Goal: Transaction & Acquisition: Purchase product/service

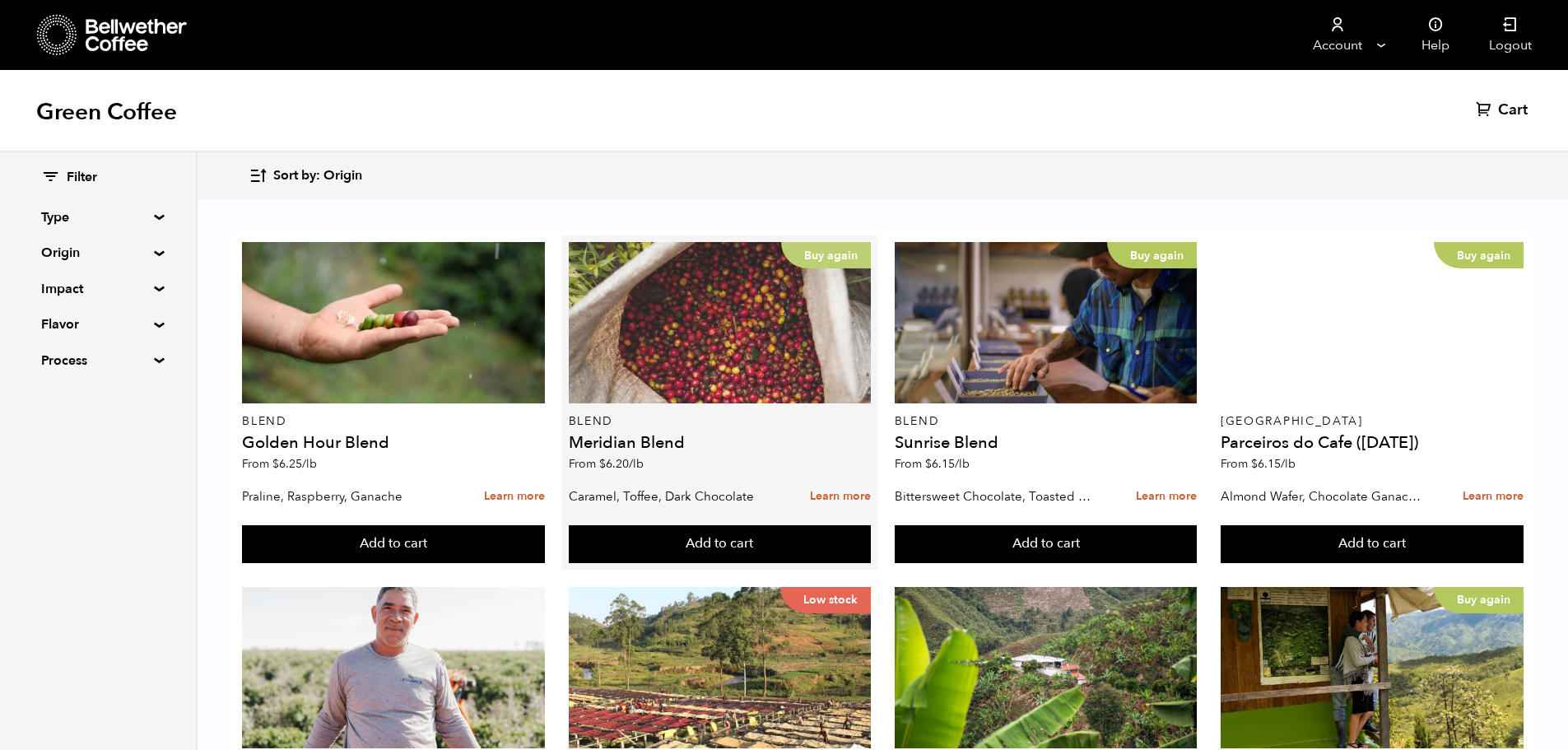
click at [833, 248] on p "Buy again" at bounding box center [825, 255] width 89 height 27
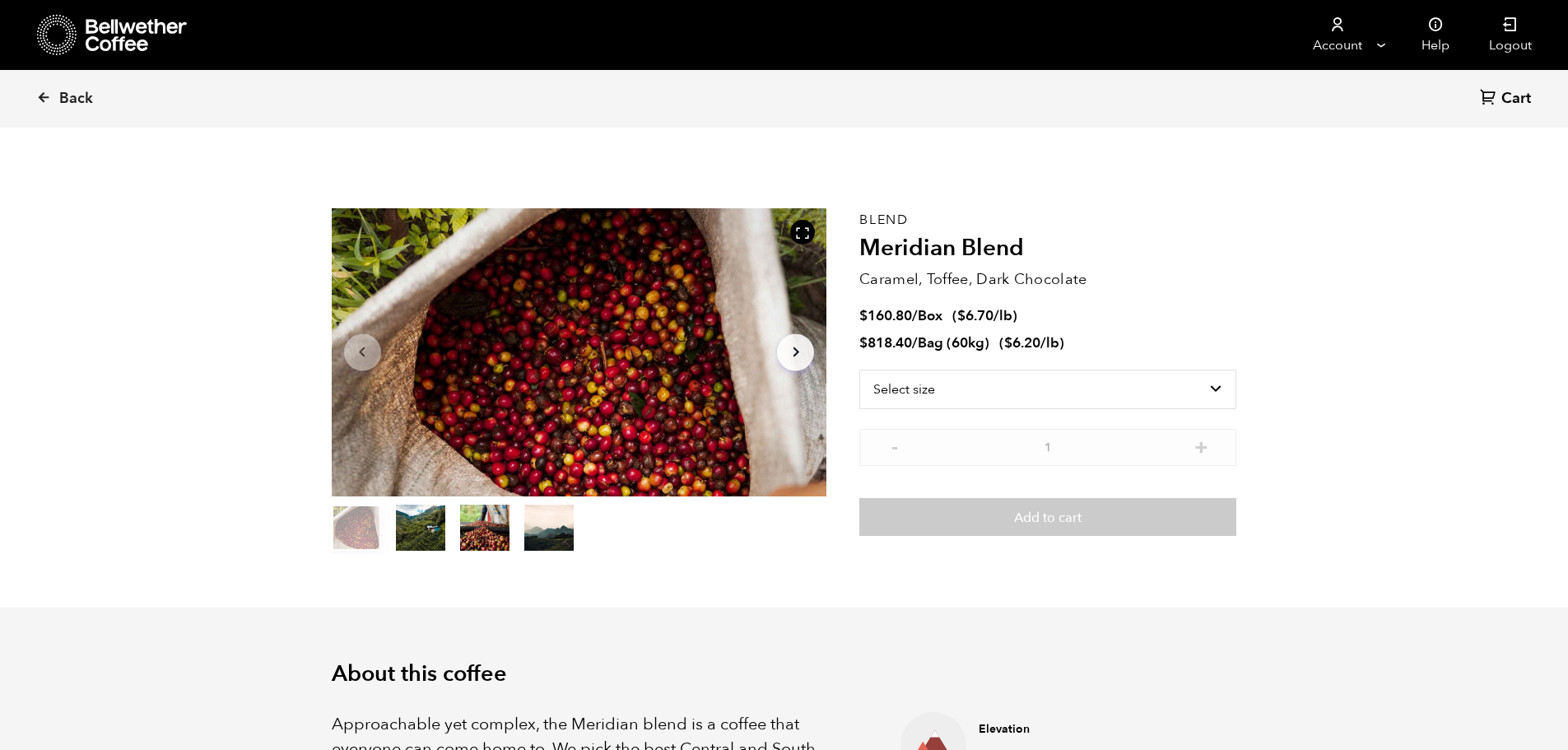
scroll to position [716, 877]
click at [1217, 386] on select "Select size Bag (60kg) (132 lbs) Box (24 lbs)" at bounding box center [1047, 389] width 377 height 40
select select "bag-3"
click at [859, 369] on select "Select size Bag (60kg) (132 lbs) Box (24 lbs)" at bounding box center [1047, 389] width 377 height 40
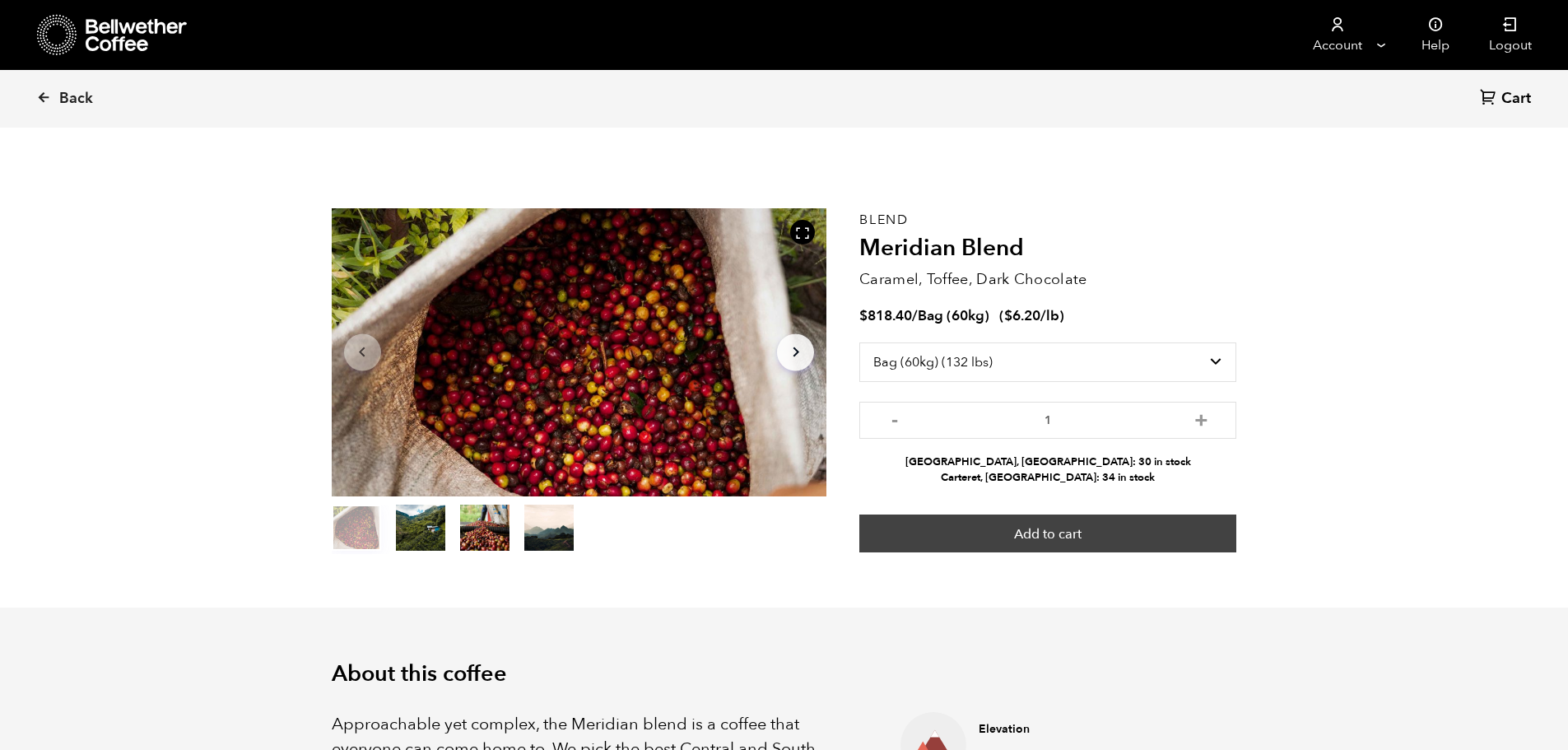
click at [1070, 537] on button "Add to cart" at bounding box center [1047, 533] width 377 height 38
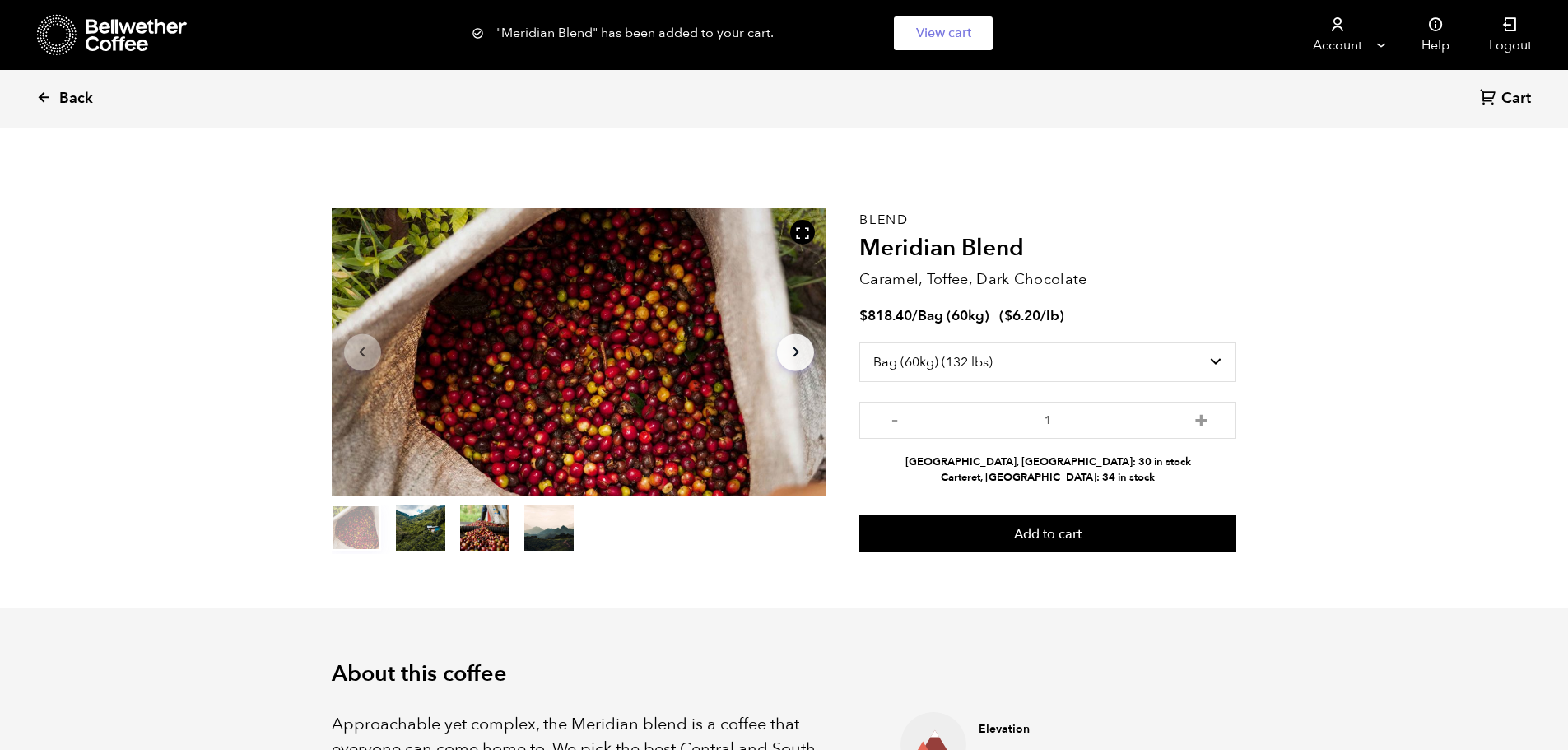
click at [46, 96] on icon at bounding box center [43, 97] width 15 height 15
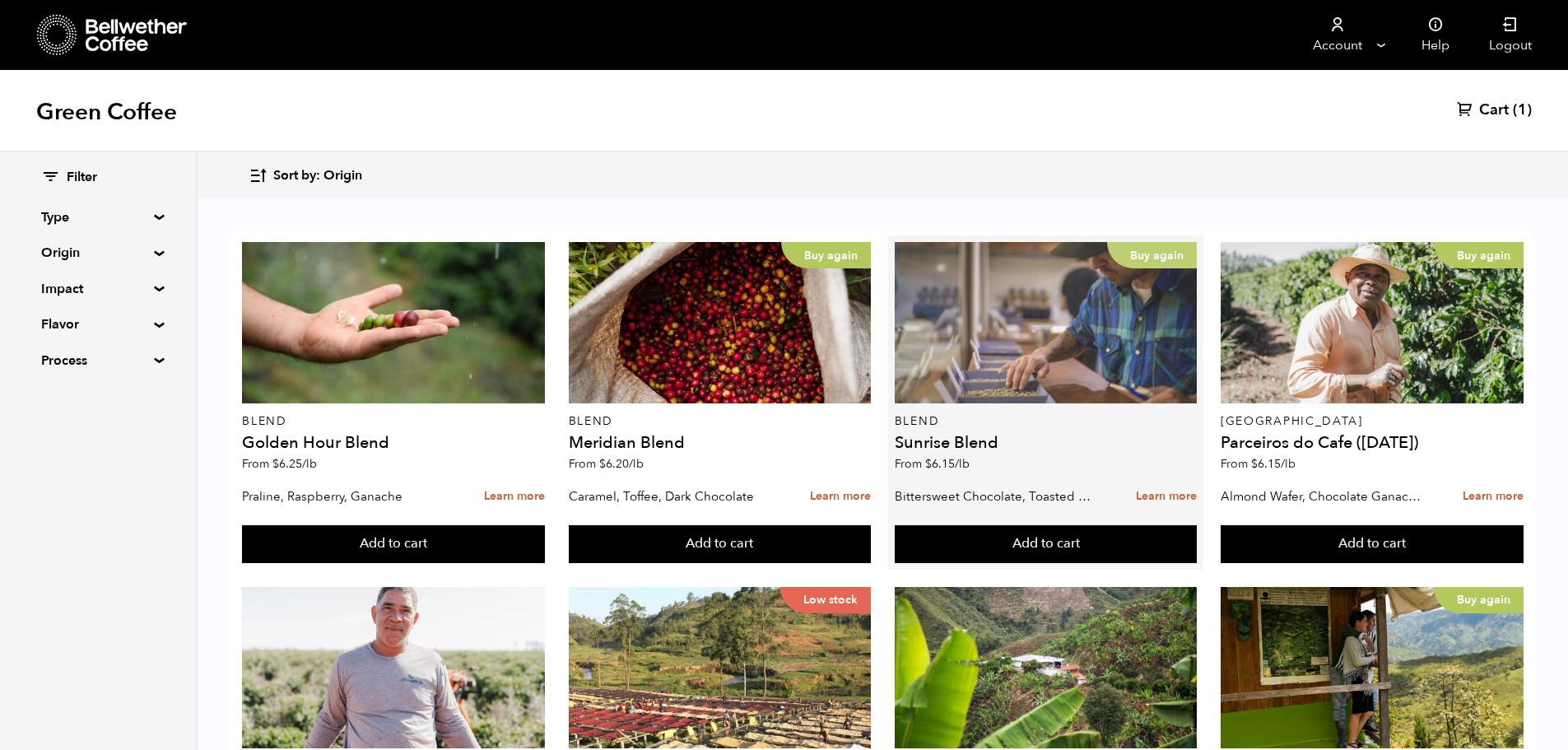
click at [1172, 249] on p "Buy again" at bounding box center [1151, 255] width 89 height 27
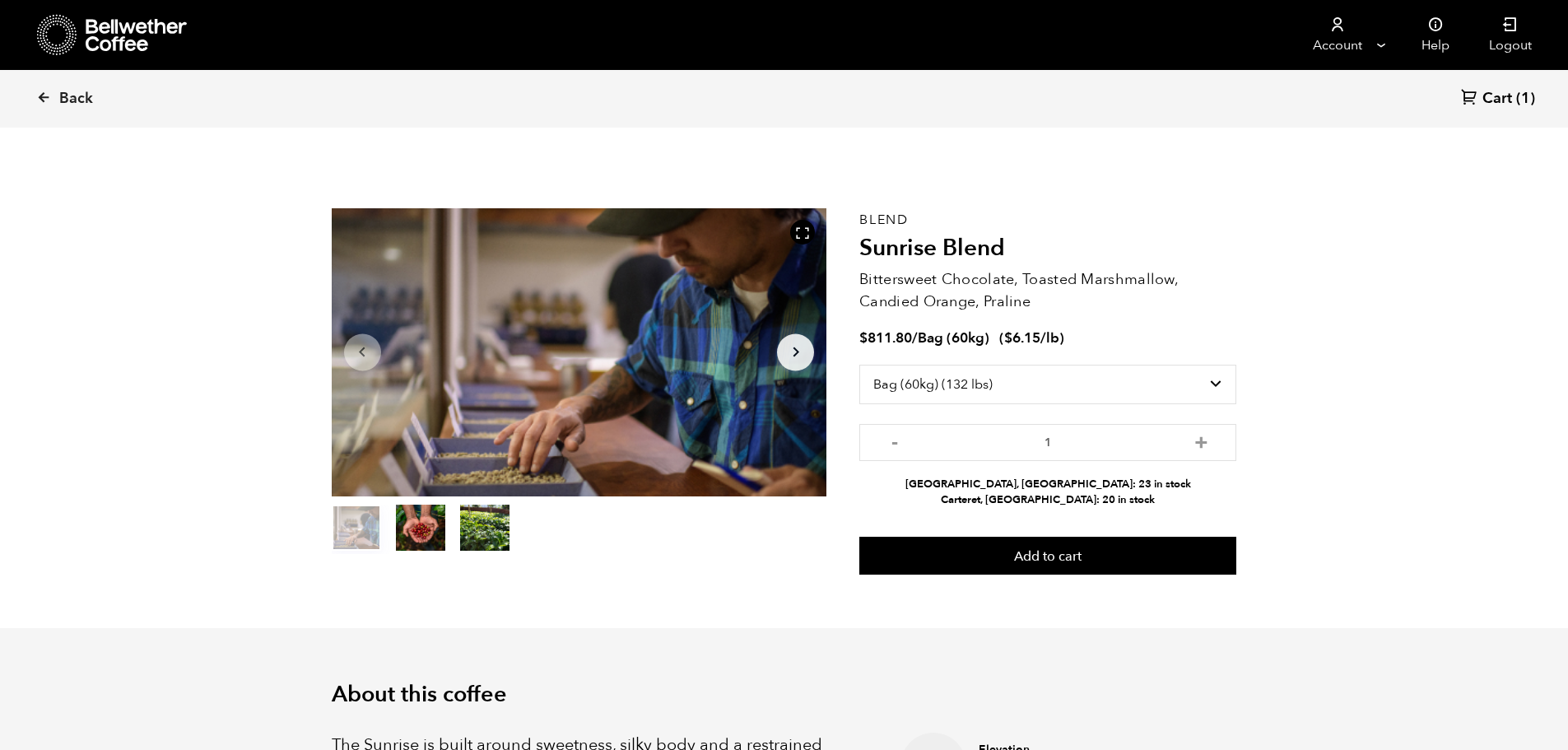
select select "bag-3"
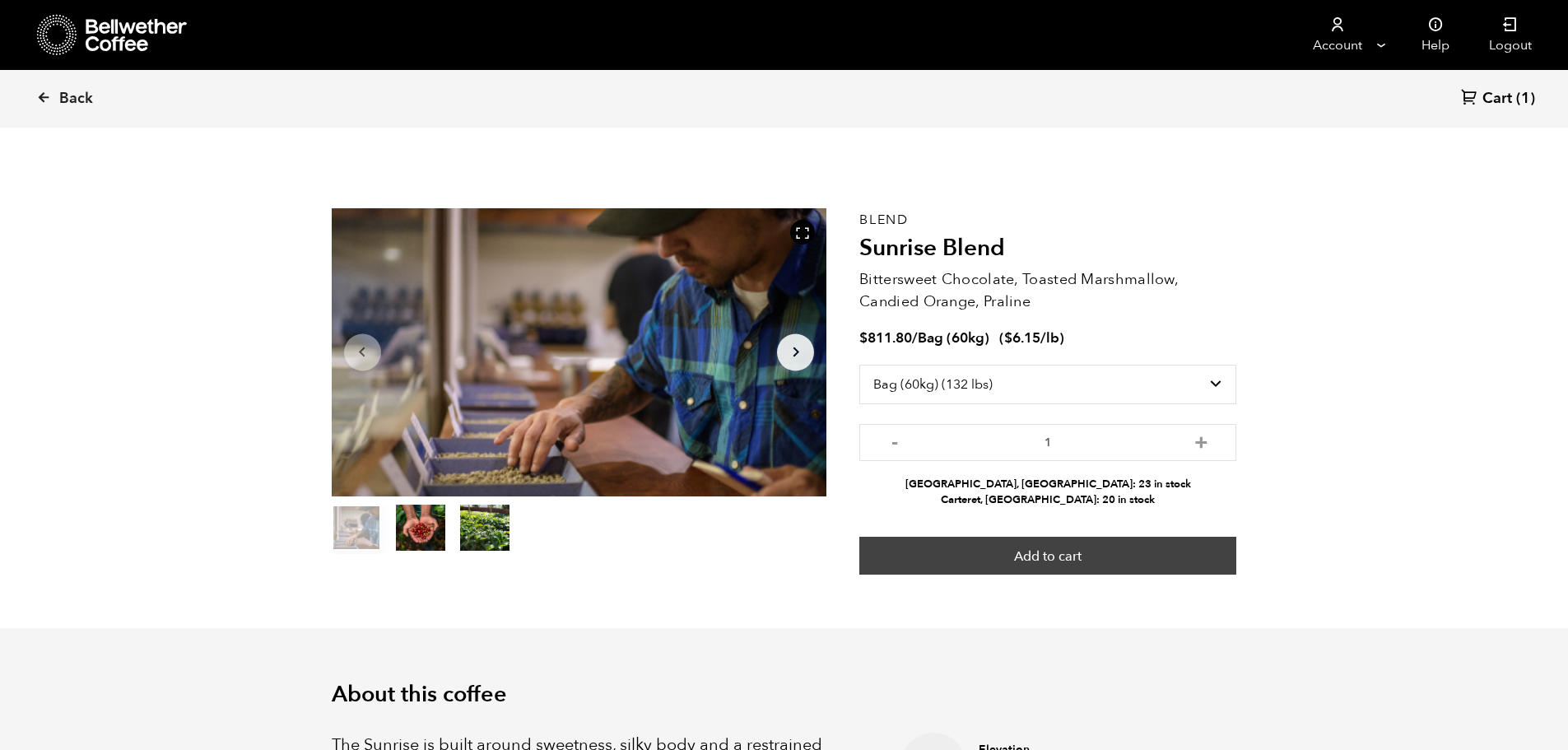
click at [1047, 558] on button "Add to cart" at bounding box center [1047, 555] width 377 height 38
click at [1078, 549] on button "Add to cart" at bounding box center [1047, 555] width 377 height 38
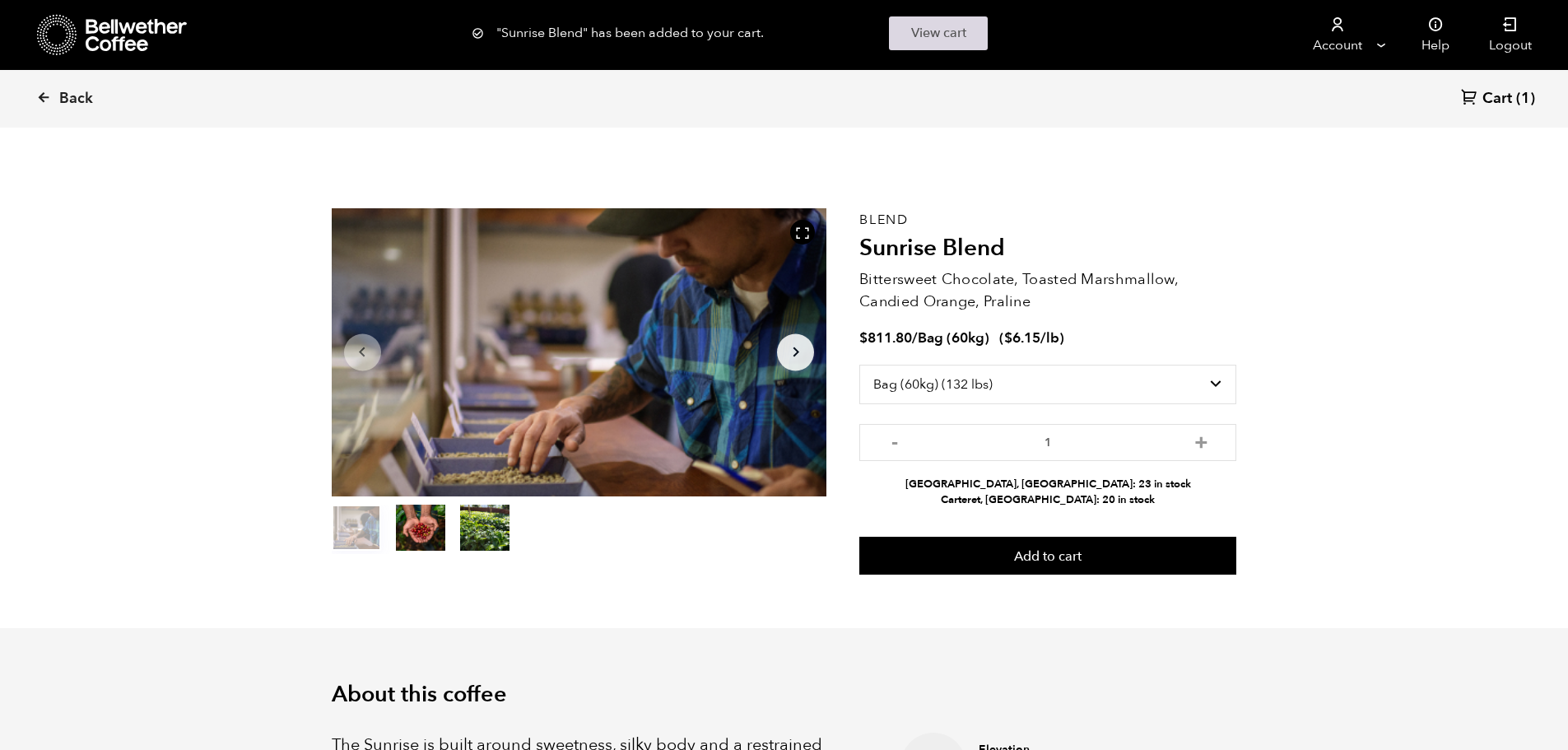
click at [967, 27] on link "View cart" at bounding box center [938, 34] width 99 height 34
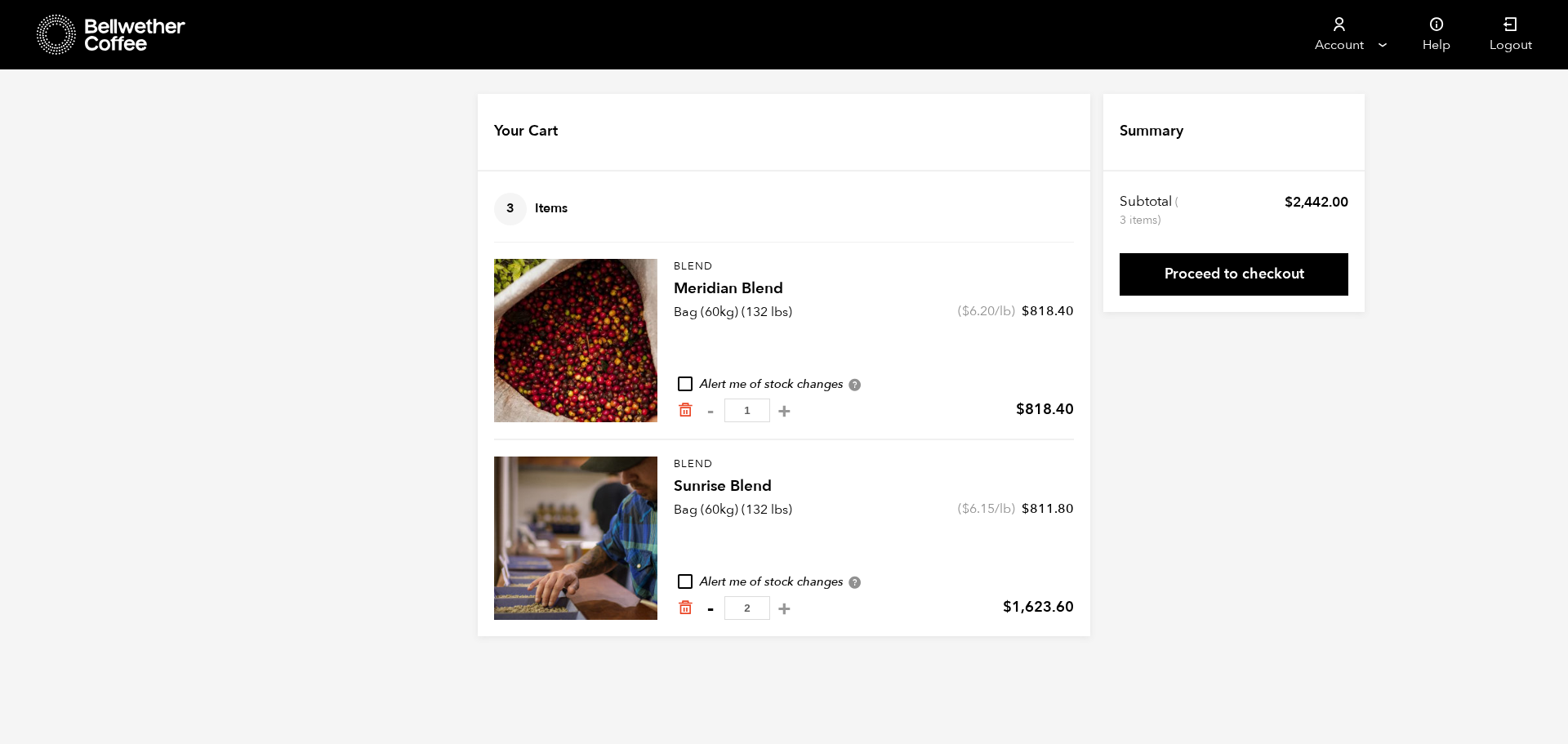
click at [713, 609] on button "-" at bounding box center [710, 608] width 20 height 17
type input "1"
click at [1246, 265] on link "Proceed to checkout" at bounding box center [1233, 274] width 228 height 42
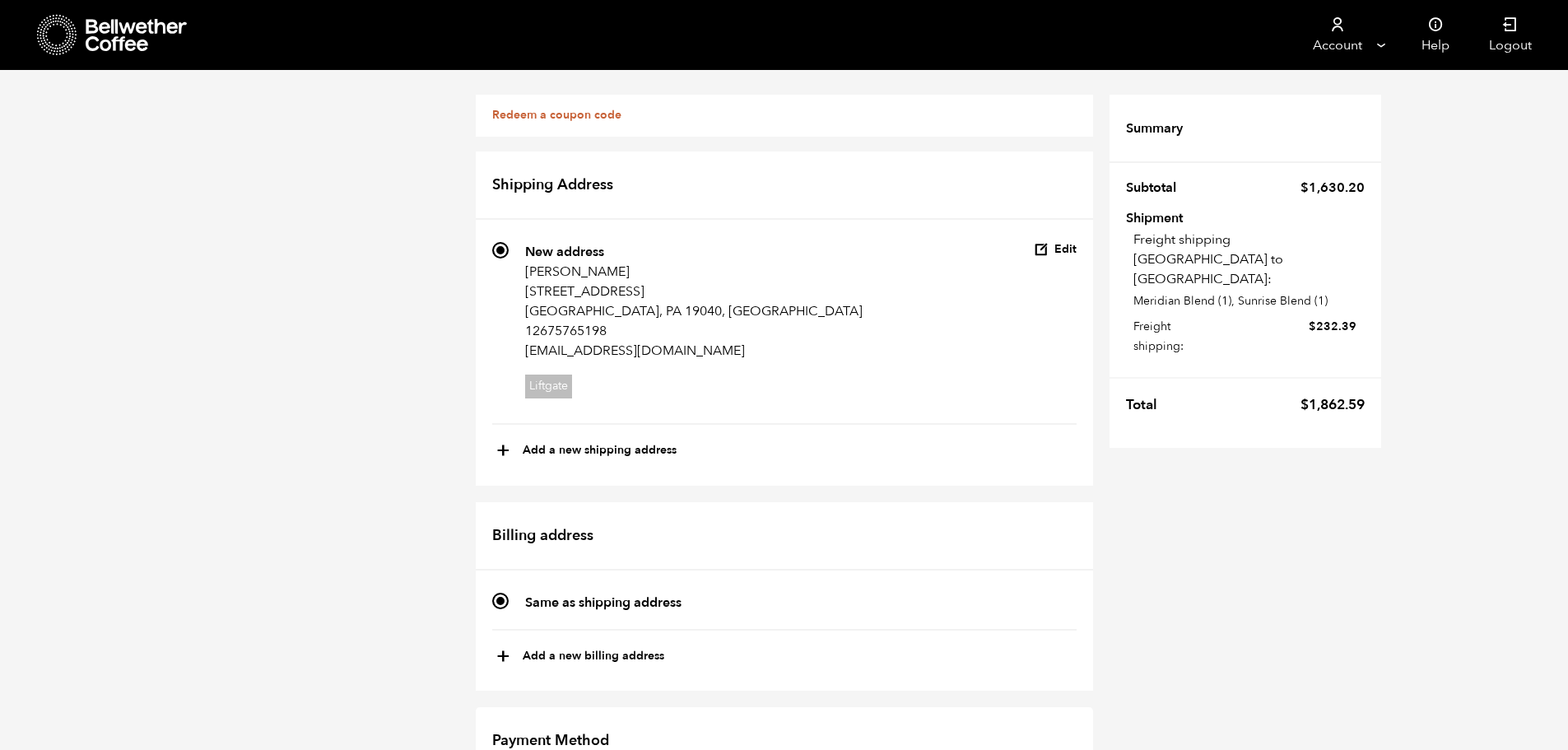
click at [555, 380] on span "Liftgate" at bounding box center [548, 386] width 47 height 24
click at [508, 259] on input "569 New address [PERSON_NAME] [STREET_ADDRESS][GEOGRAPHIC_DATA] [EMAIL_ADDRESS]…" at bounding box center [500, 250] width 17 height 17
click at [1067, 248] on button "Edit" at bounding box center [1055, 250] width 42 height 16
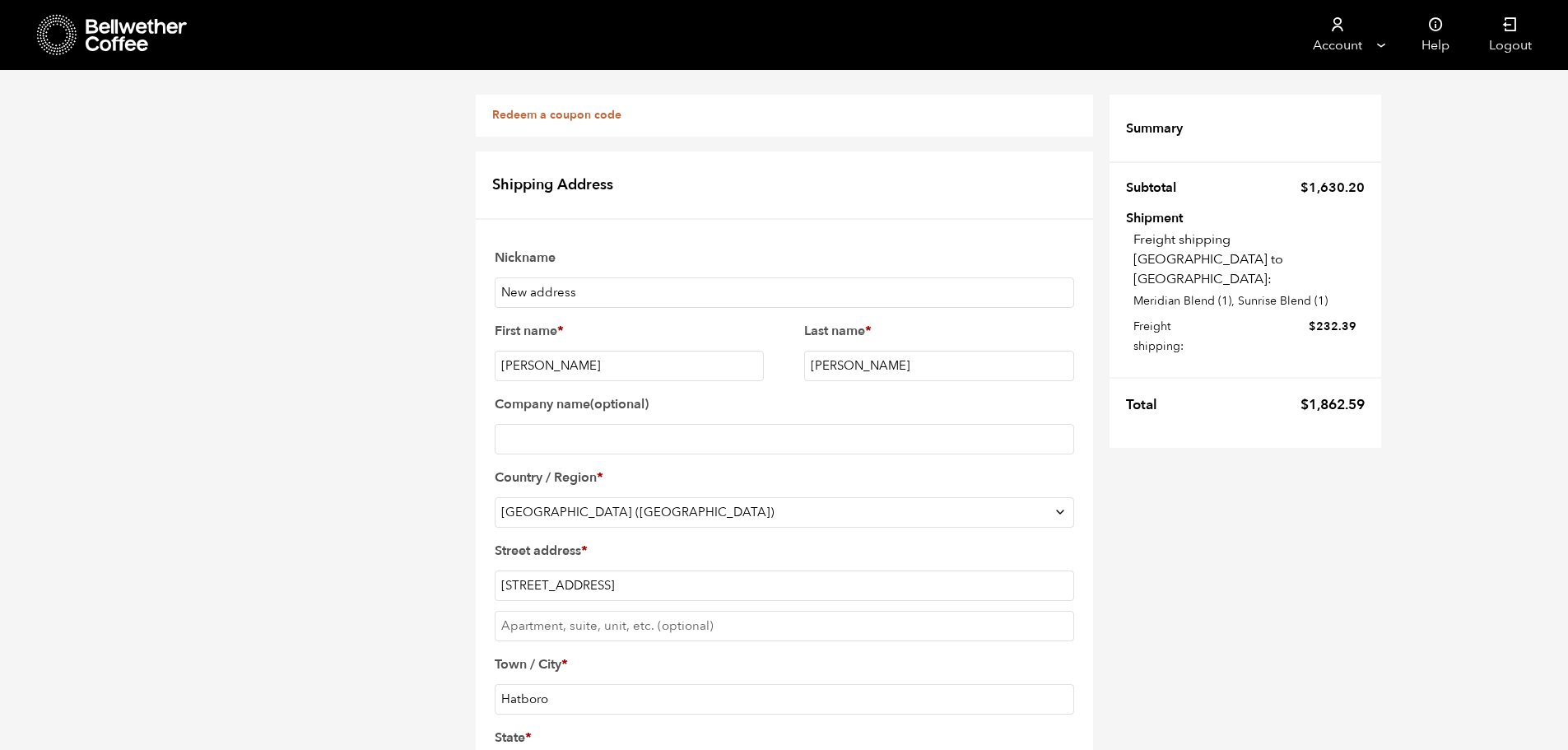
click at [817, 359] on input "[PERSON_NAME]" at bounding box center [938, 366] width 270 height 30
type input "[PERSON_NAME]"
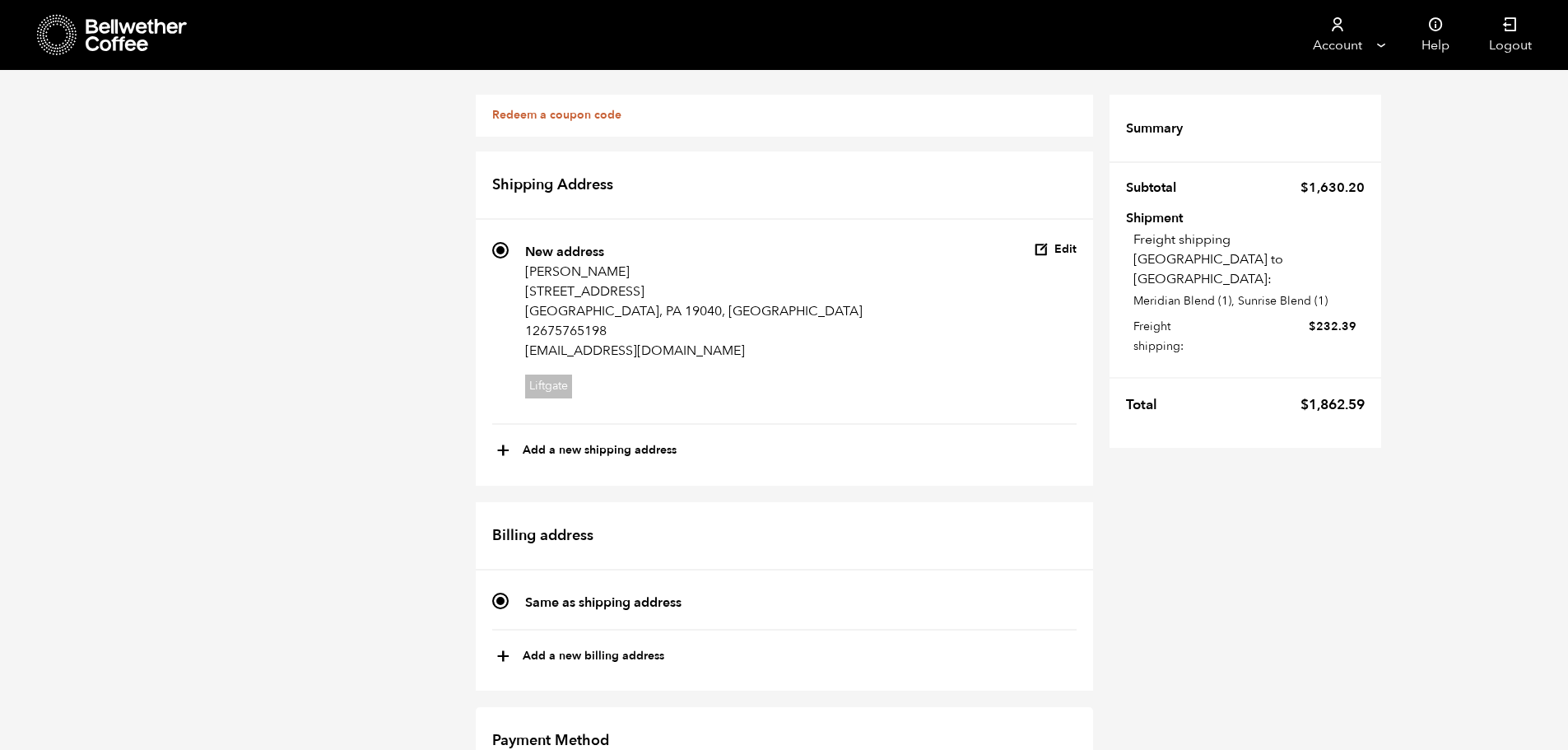
scroll to position [789, 0]
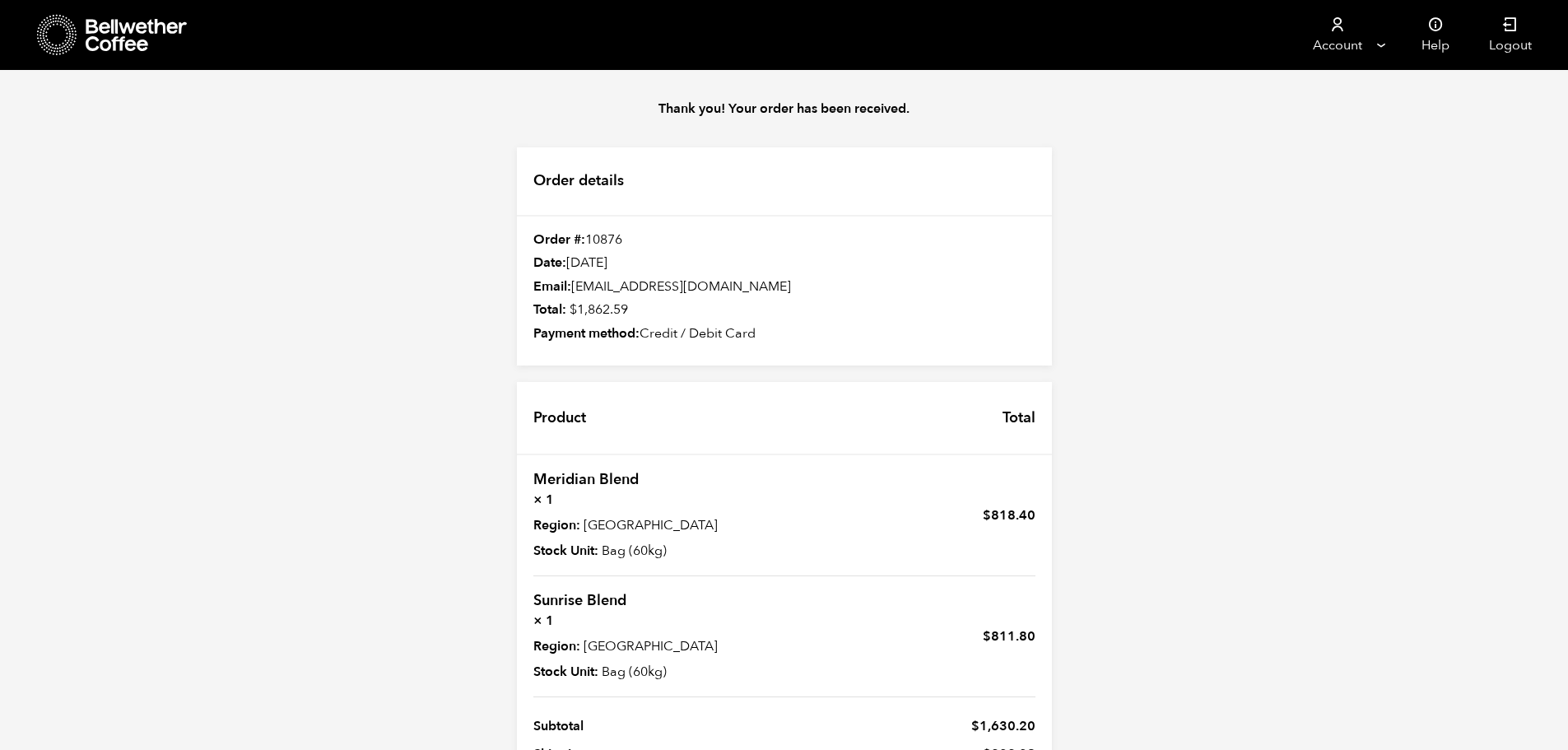
scroll to position [151, 0]
